Goal: Information Seeking & Learning: Learn about a topic

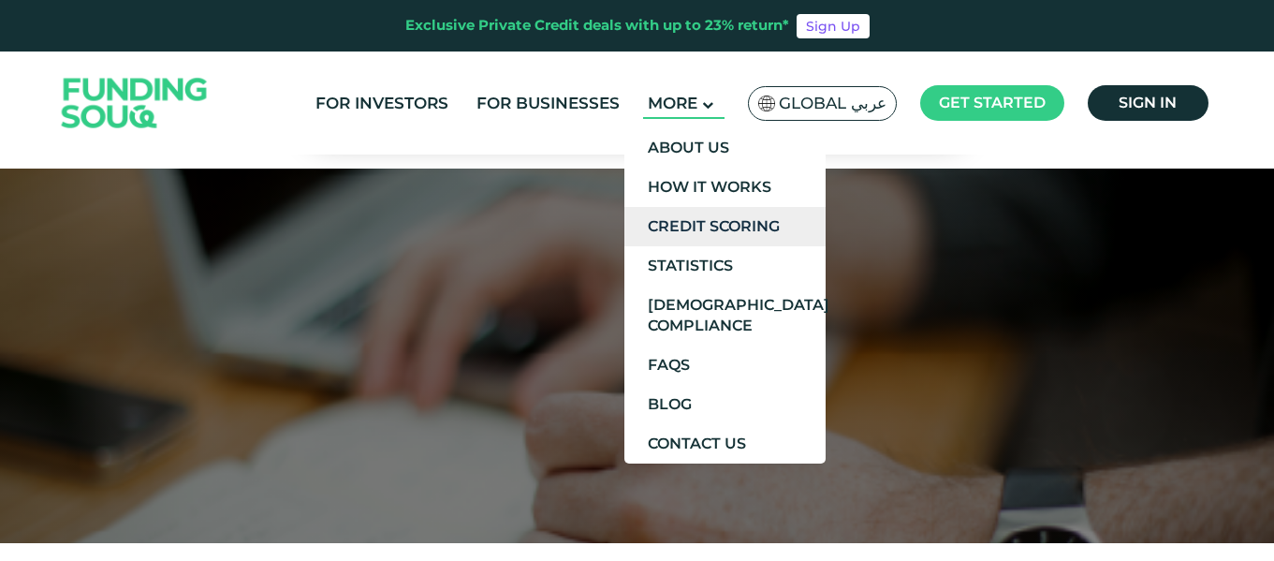
click at [737, 224] on link "Credit Scoring" at bounding box center [724, 226] width 201 height 39
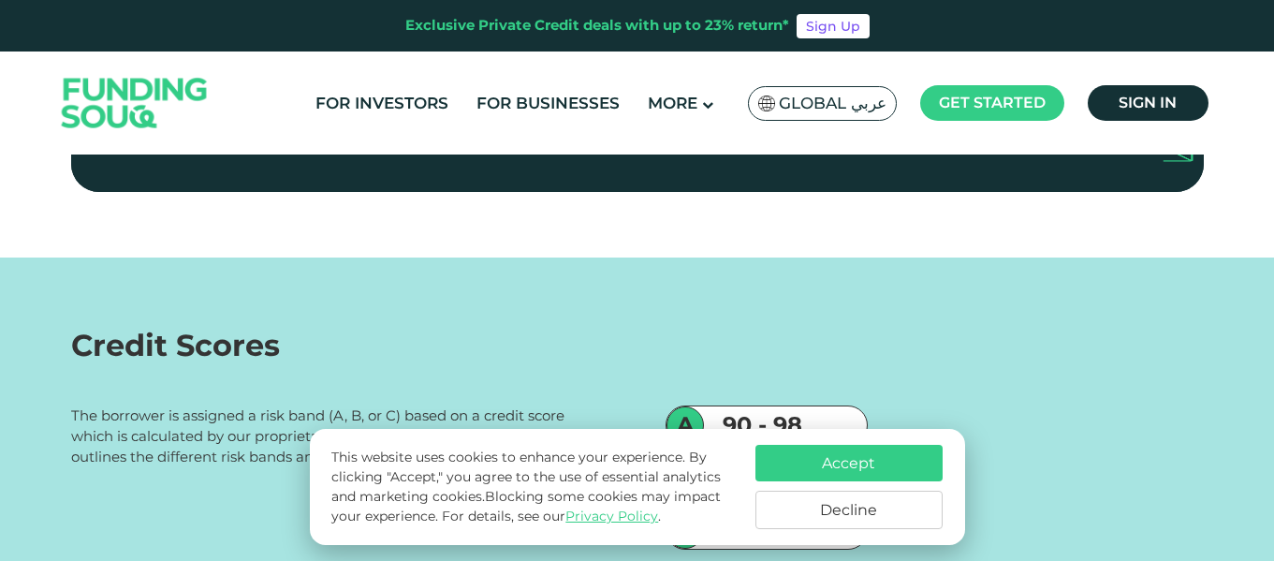
scroll to position [1029, 0]
